Goal: Task Accomplishment & Management: Manage account settings

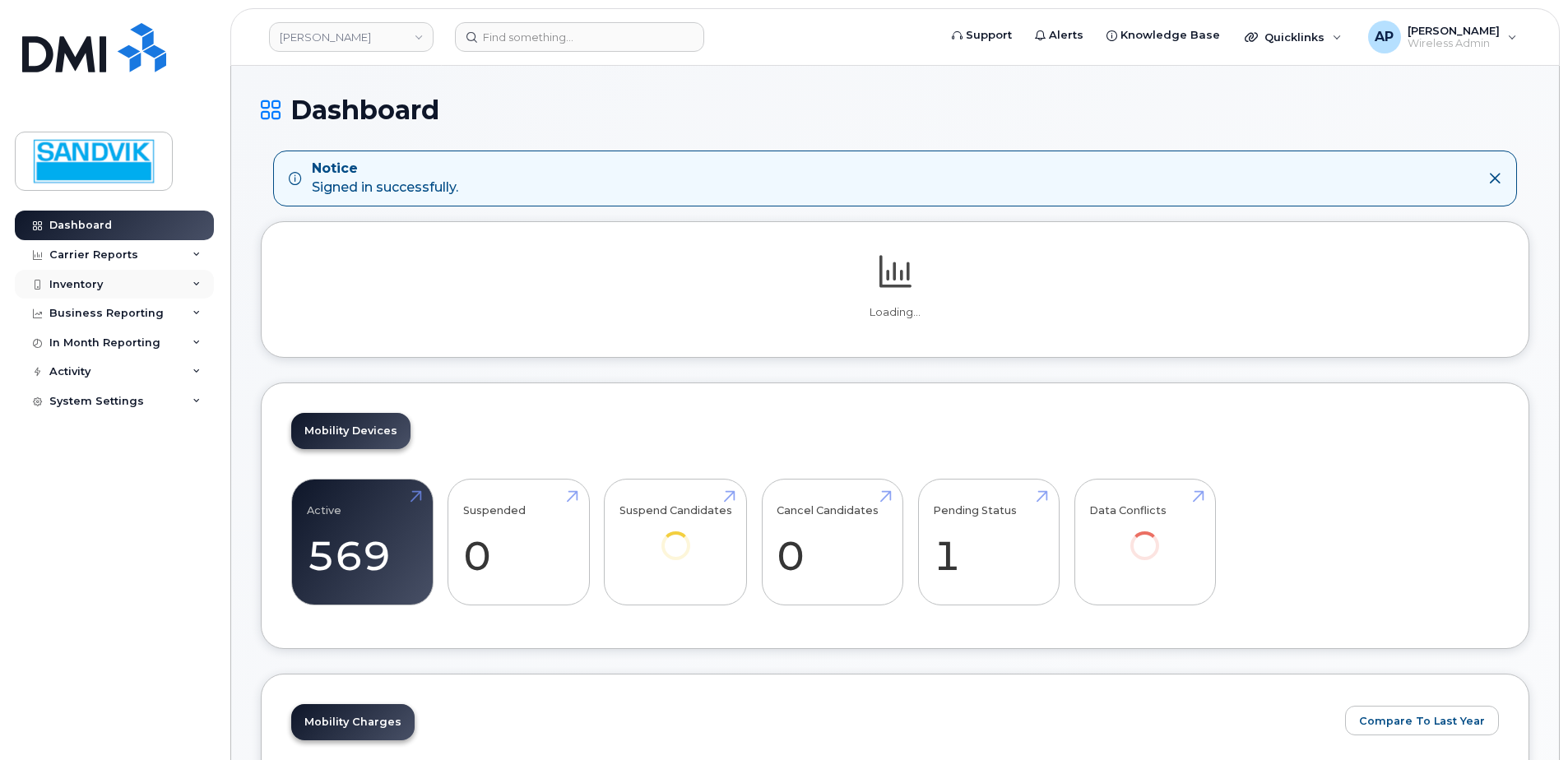
click at [106, 284] on div "Inventory" at bounding box center [115, 285] width 199 height 30
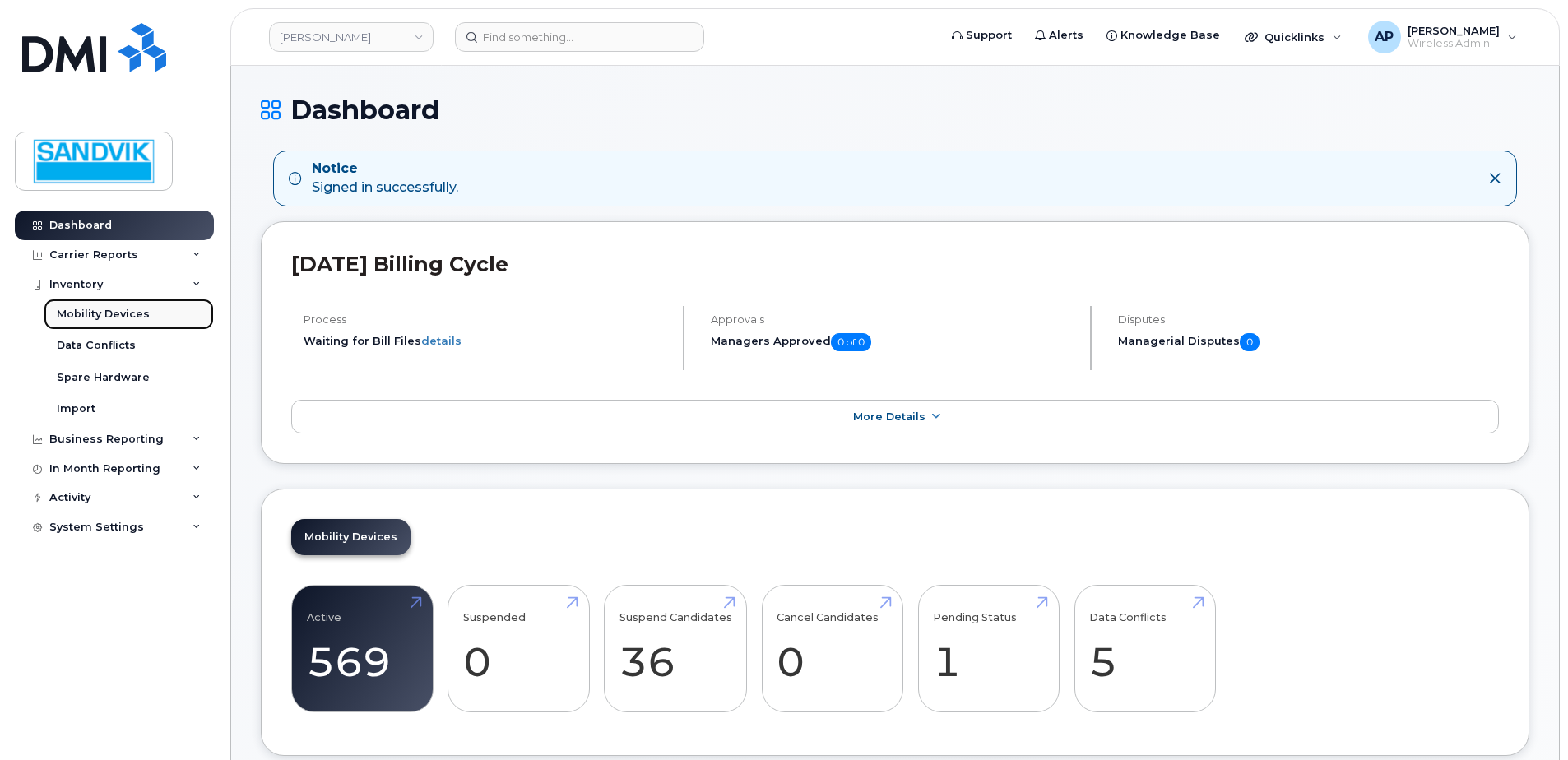
click at [108, 314] on div "Mobility Devices" at bounding box center [103, 314] width 93 height 15
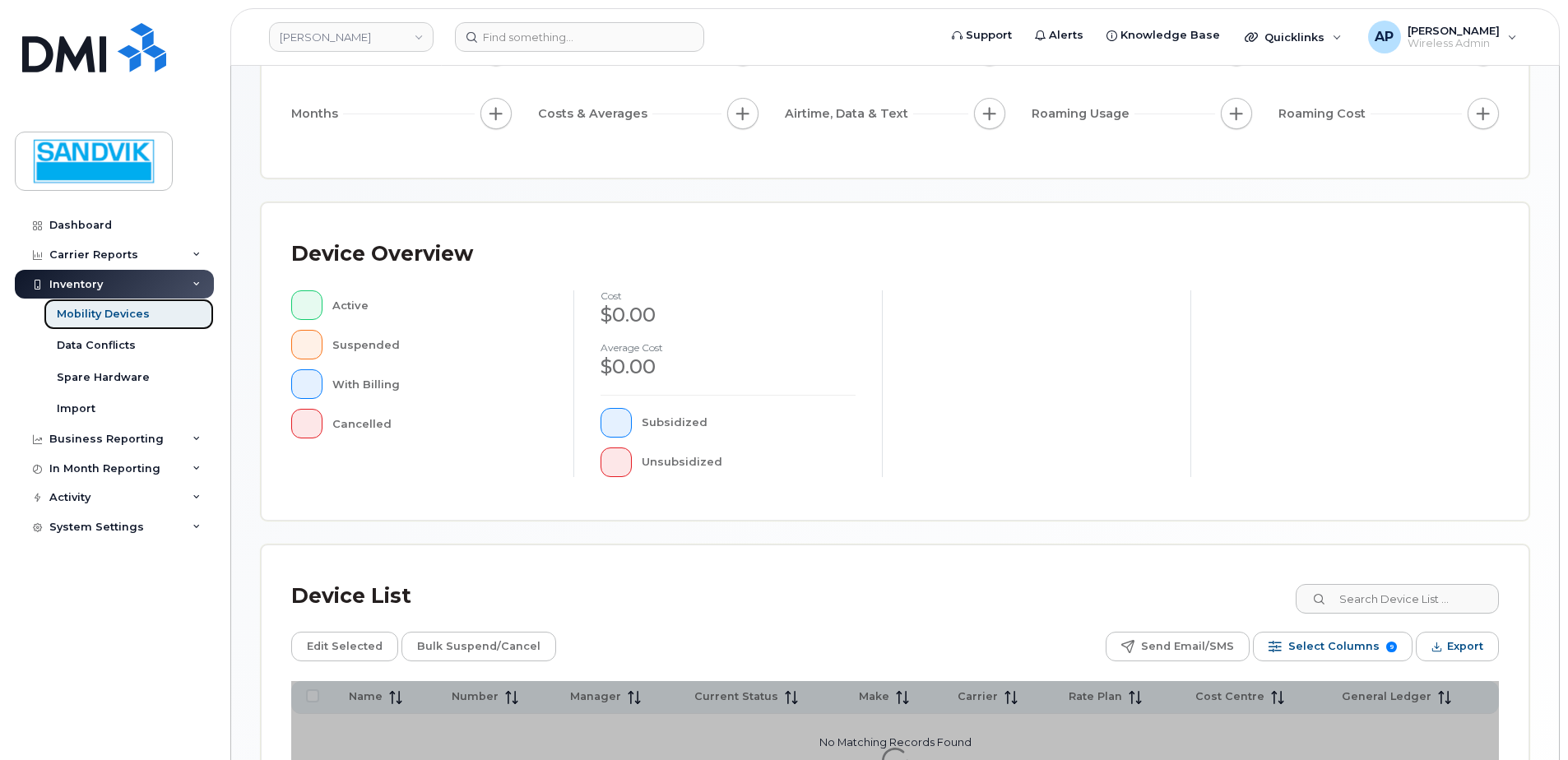
scroll to position [247, 0]
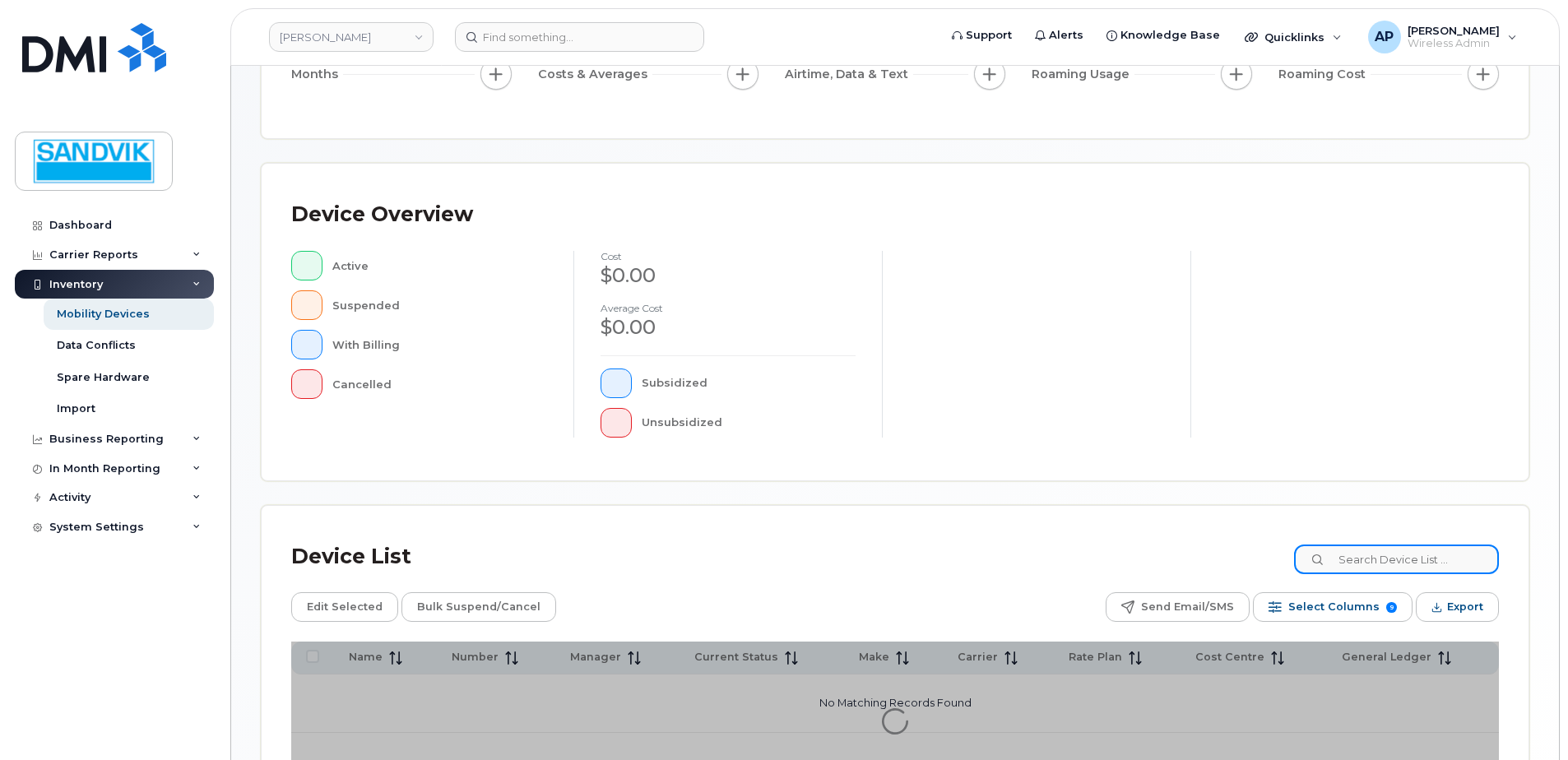
click at [1373, 560] on input at bounding box center [1396, 560] width 204 height 30
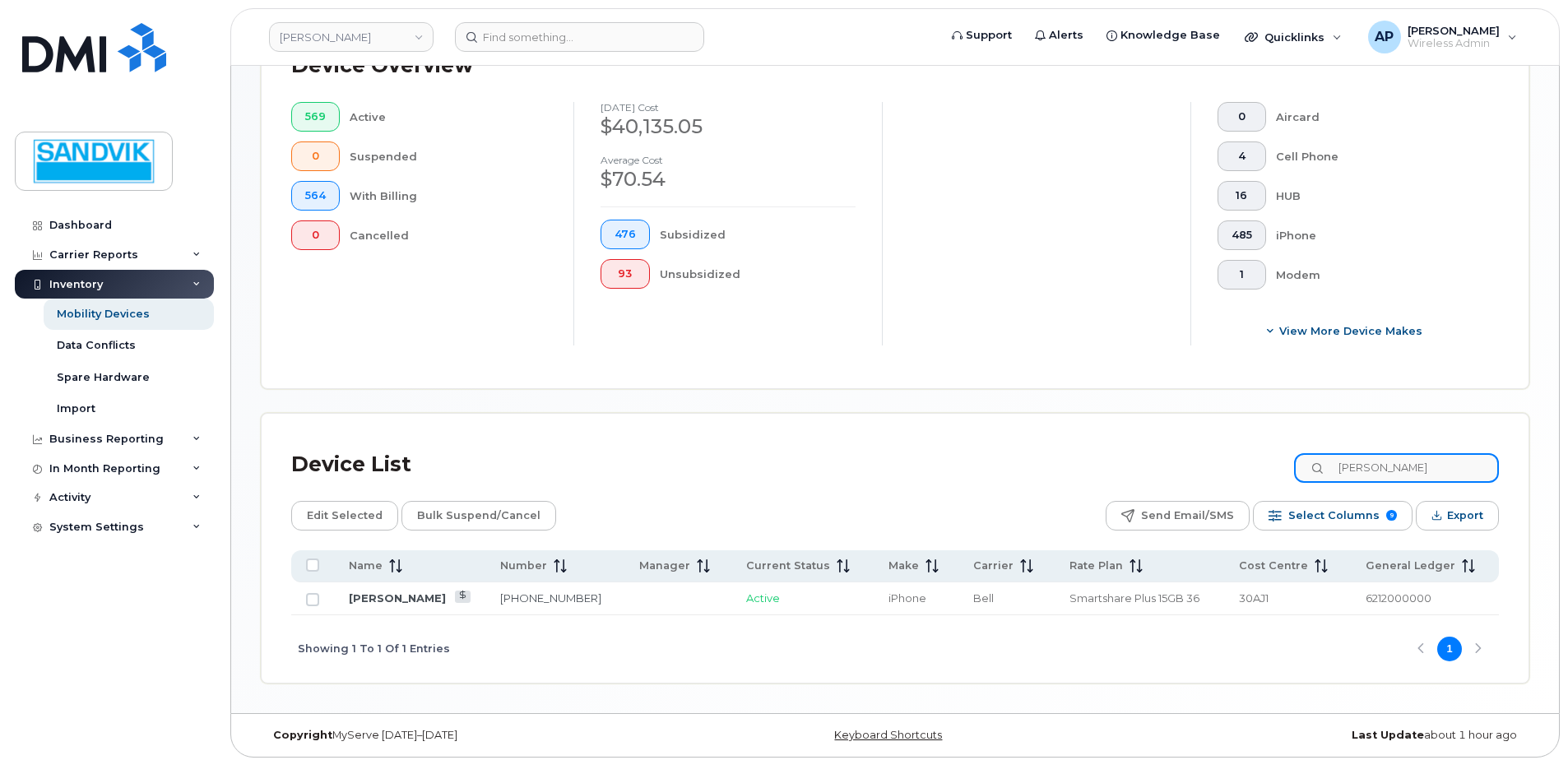
scroll to position [445, 0]
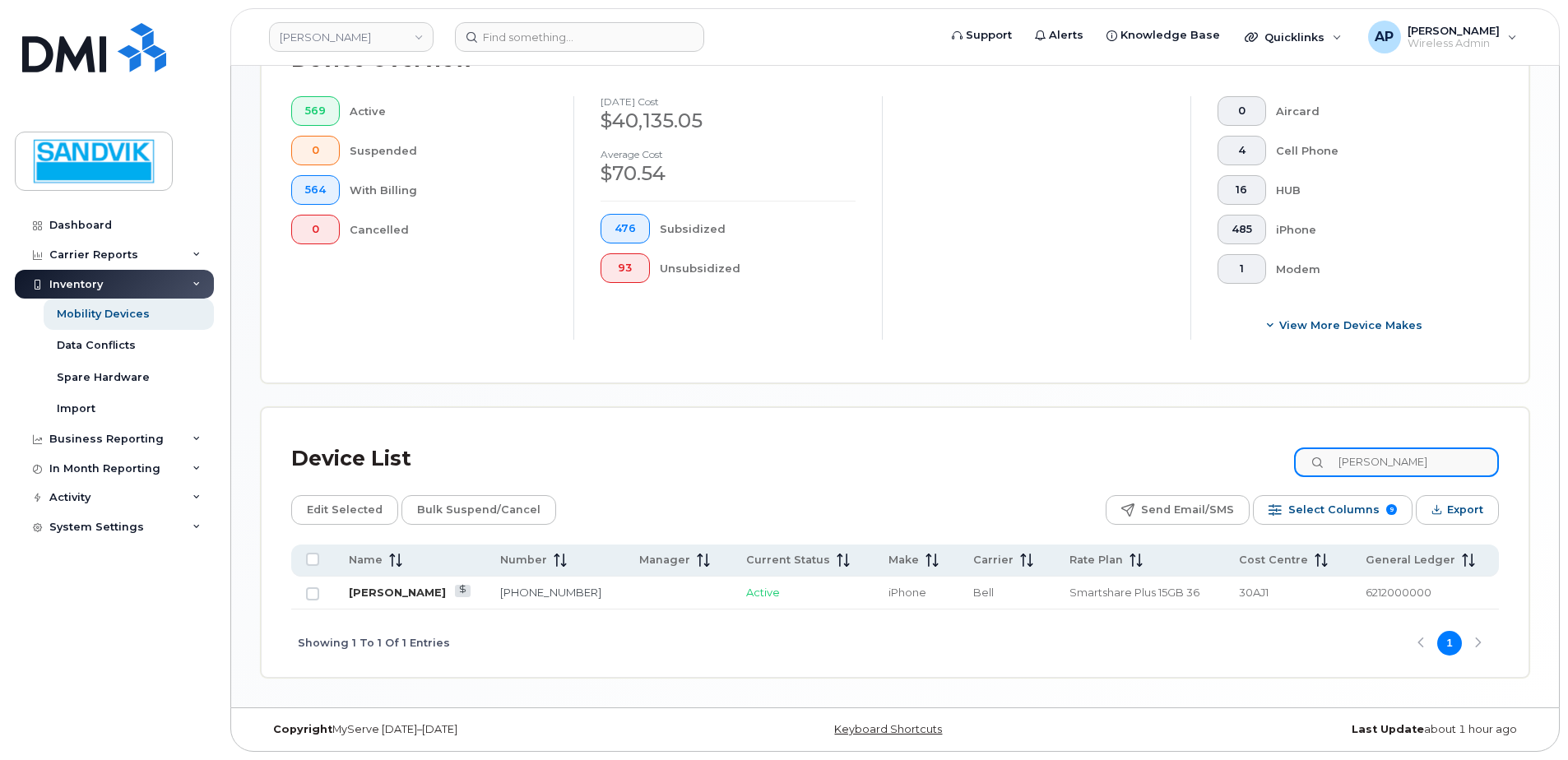
type input "dominic"
click at [405, 591] on link "[PERSON_NAME]" at bounding box center [397, 591] width 97 height 13
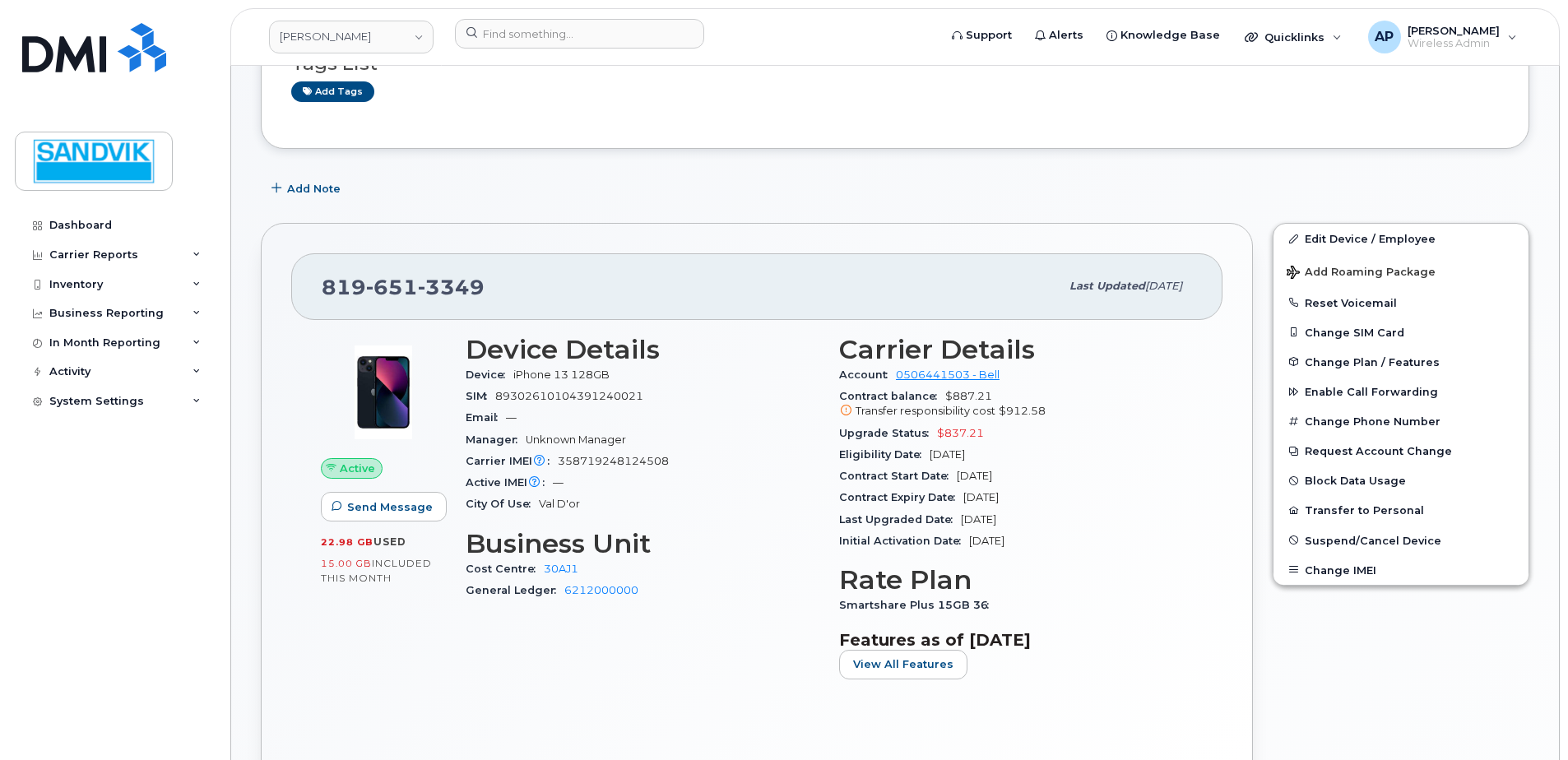
scroll to position [165, 0]
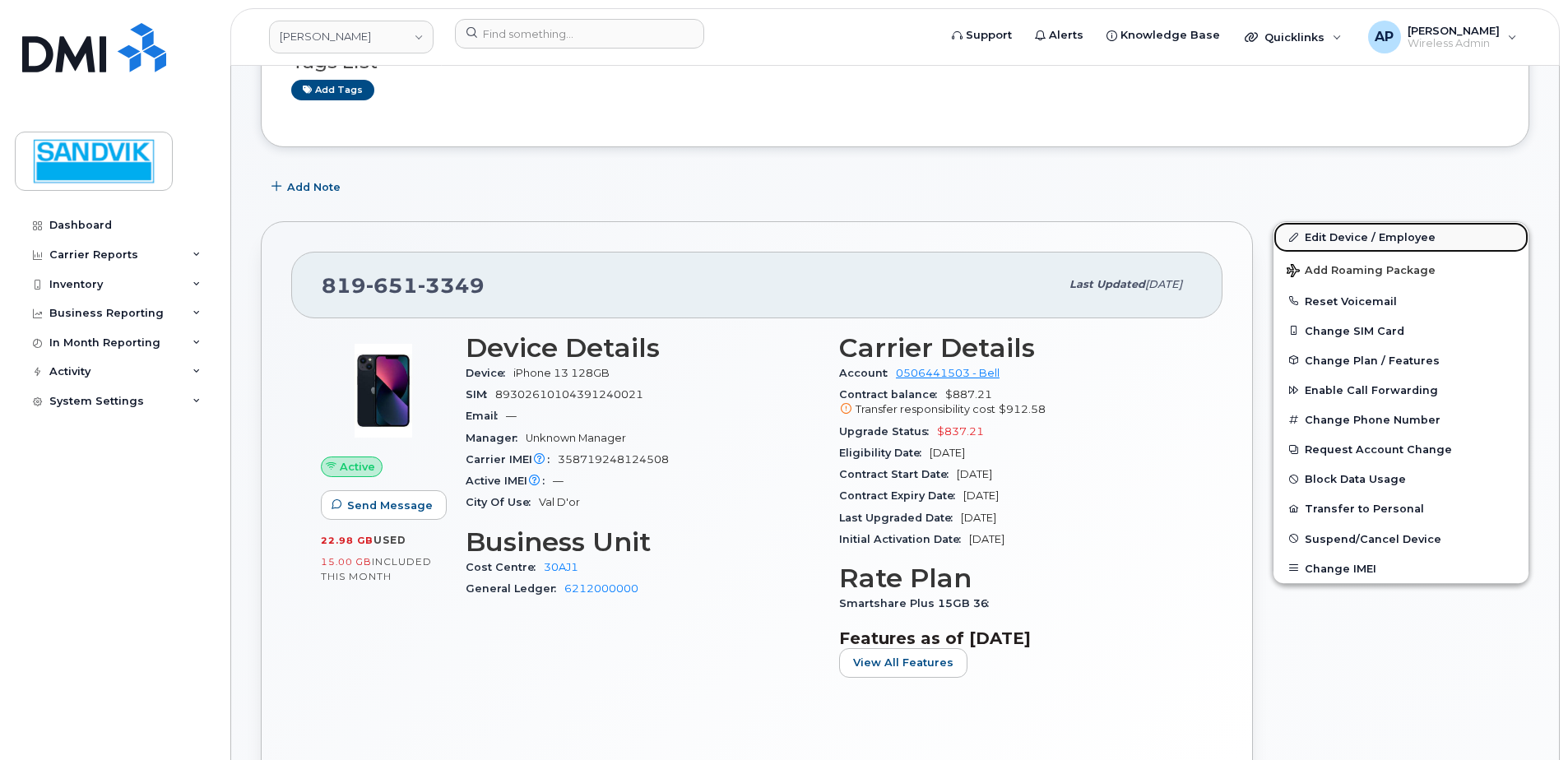
click at [1346, 237] on link "Edit Device / Employee" at bounding box center [1401, 237] width 255 height 30
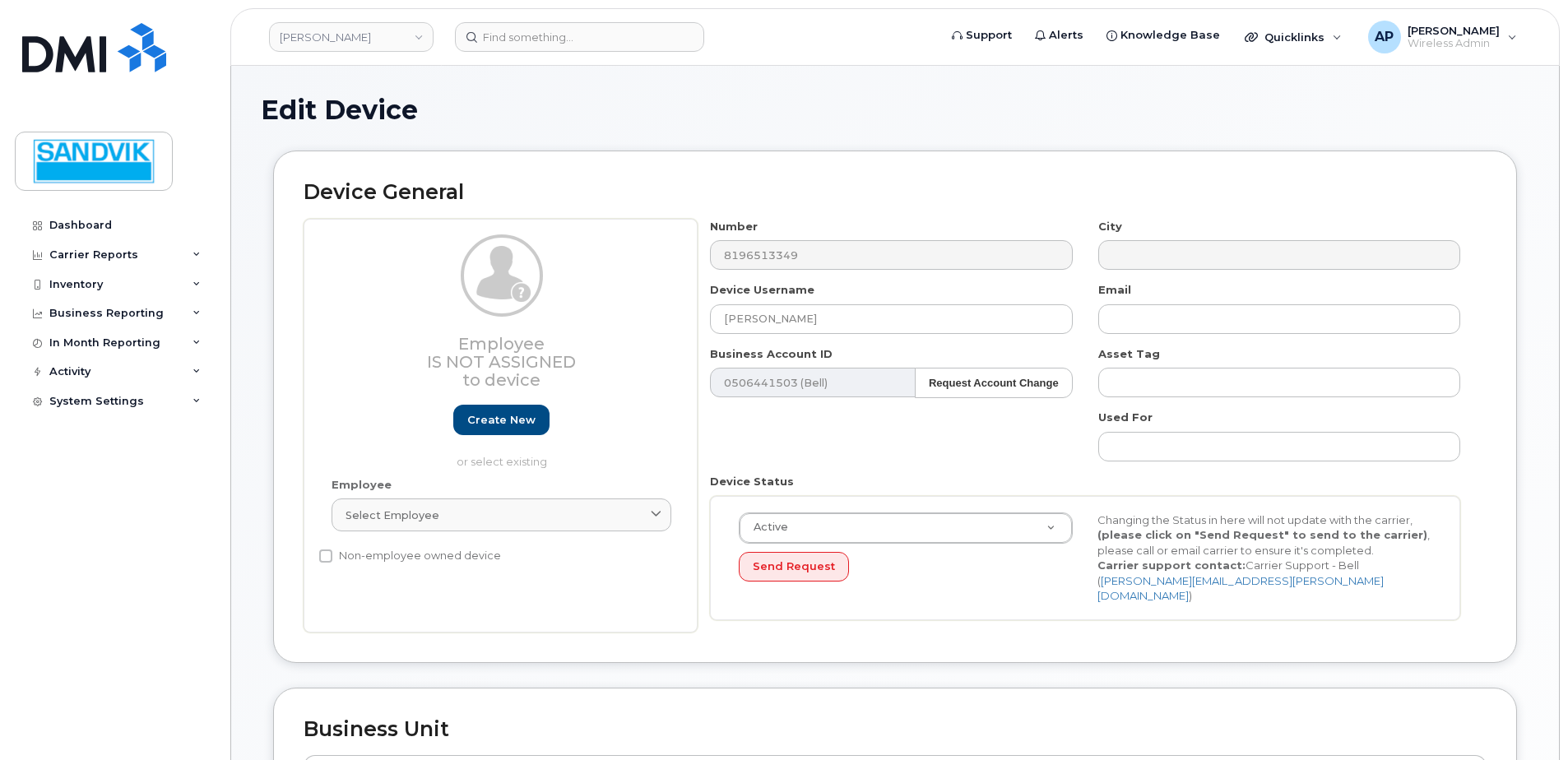
select select "582100"
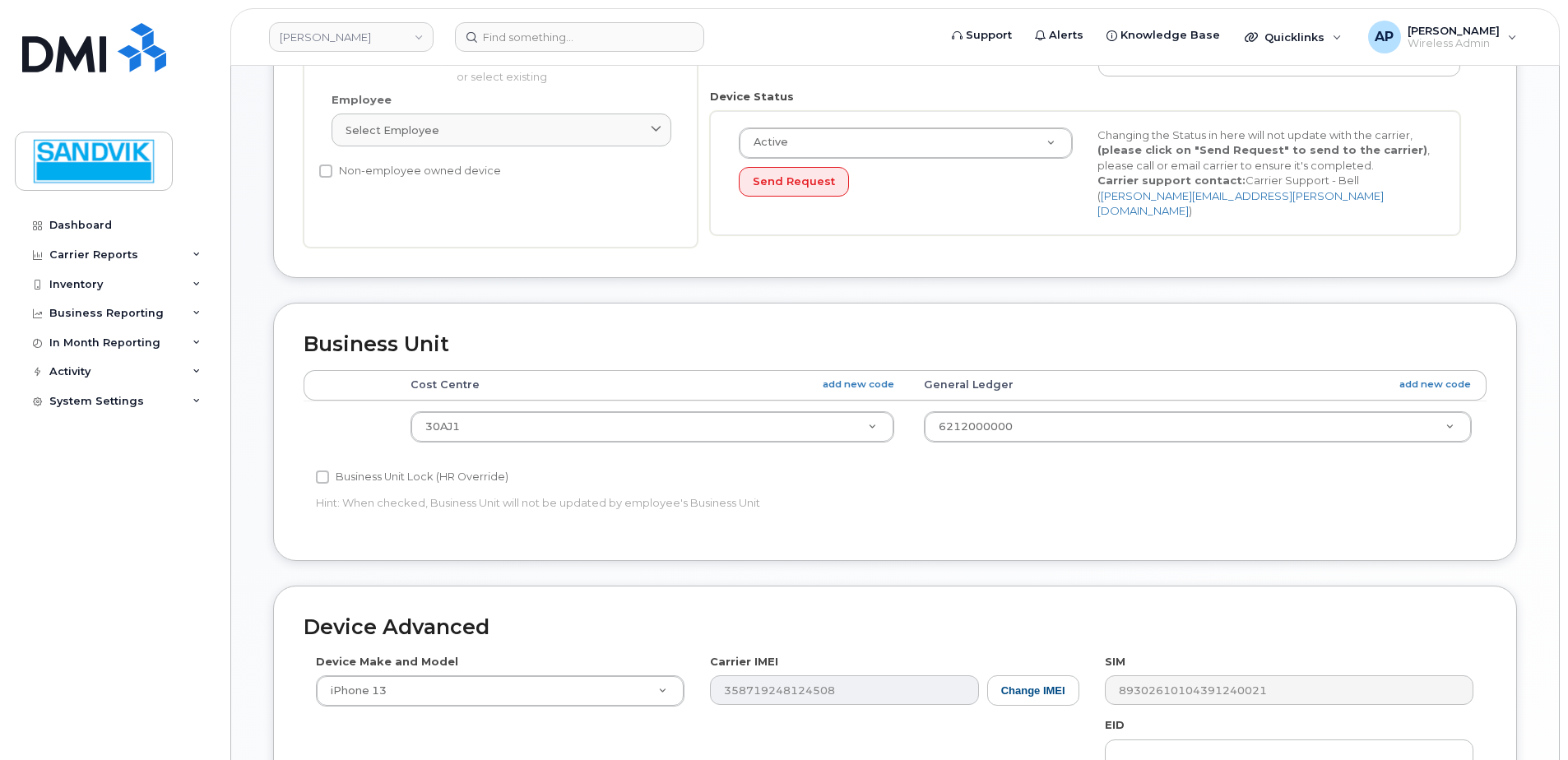
scroll to position [412, 0]
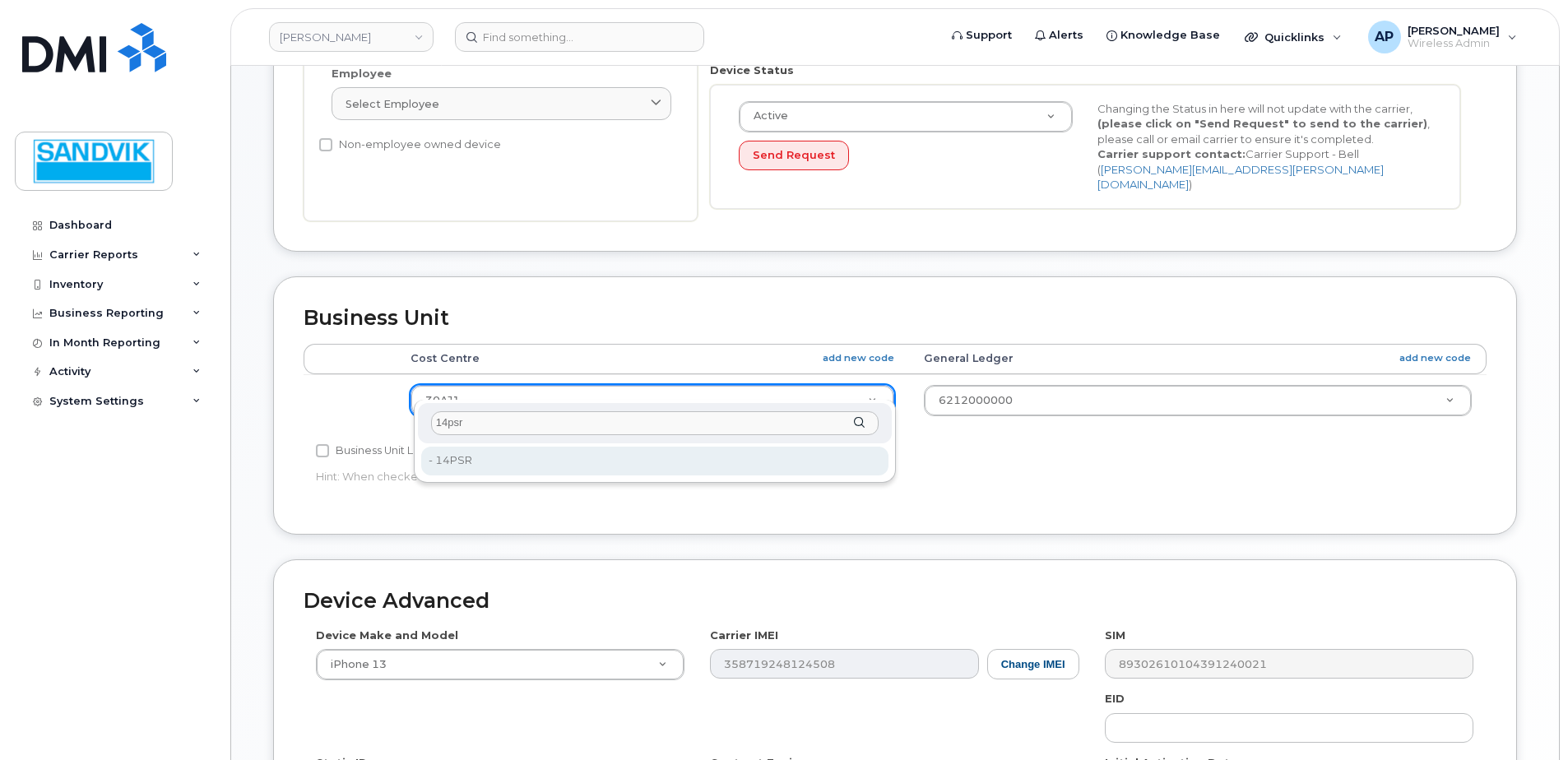
type input "14psr"
type input "582163"
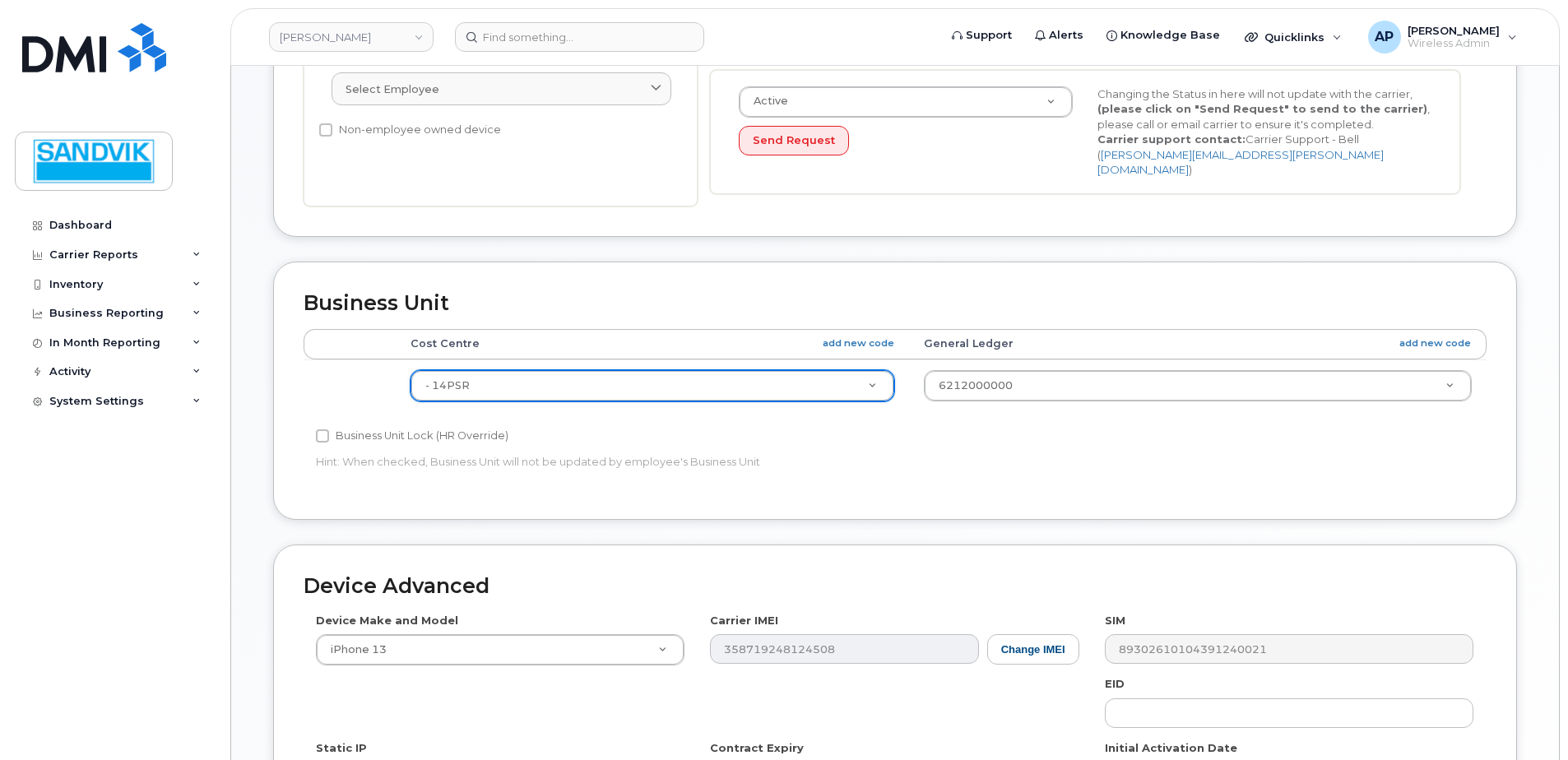
scroll to position [686, 0]
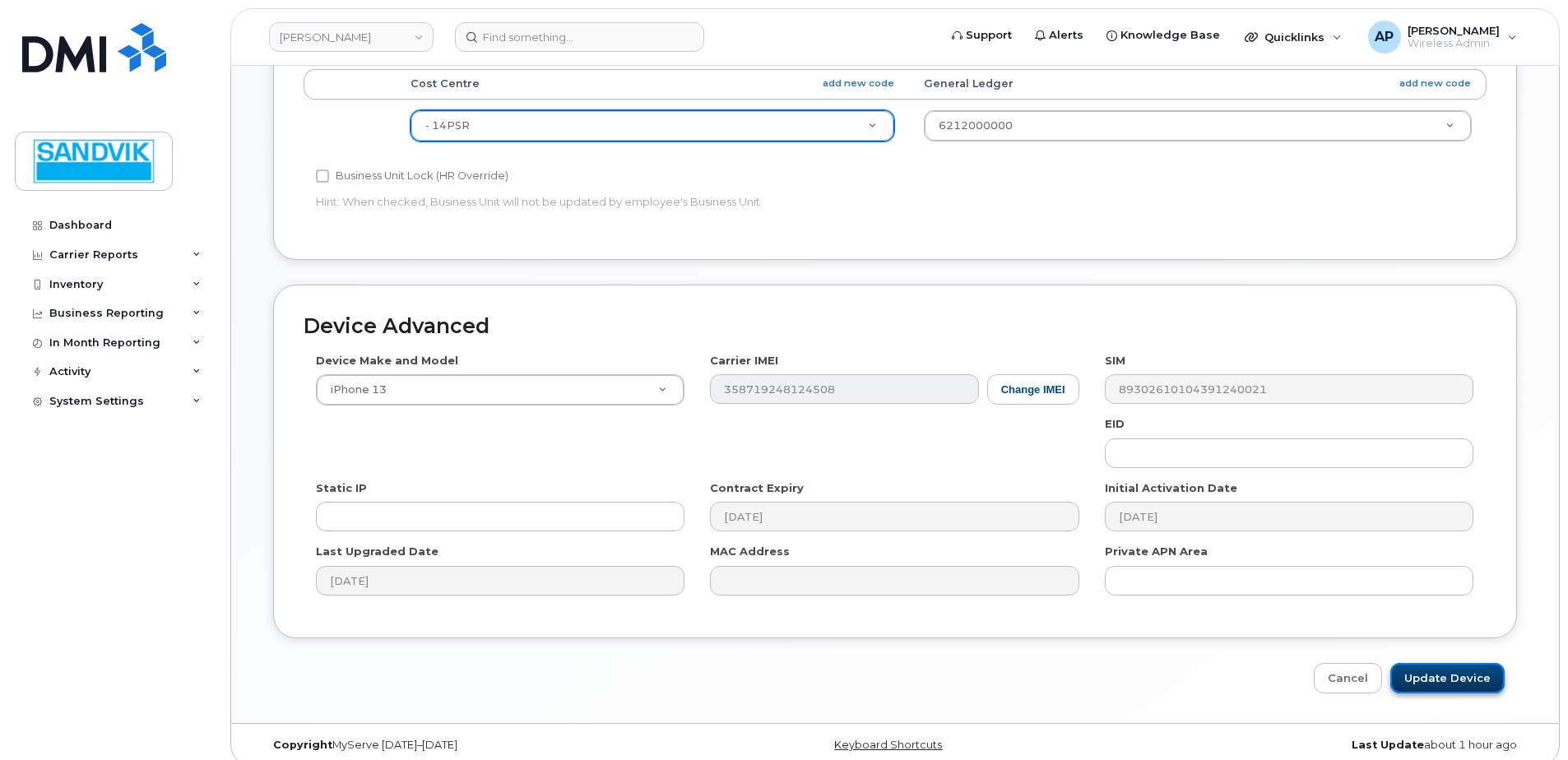
click at [1446, 668] on input "Update Device" at bounding box center [1446, 678] width 115 height 31
type input "Saving..."
